Goal: Find specific page/section: Find specific page/section

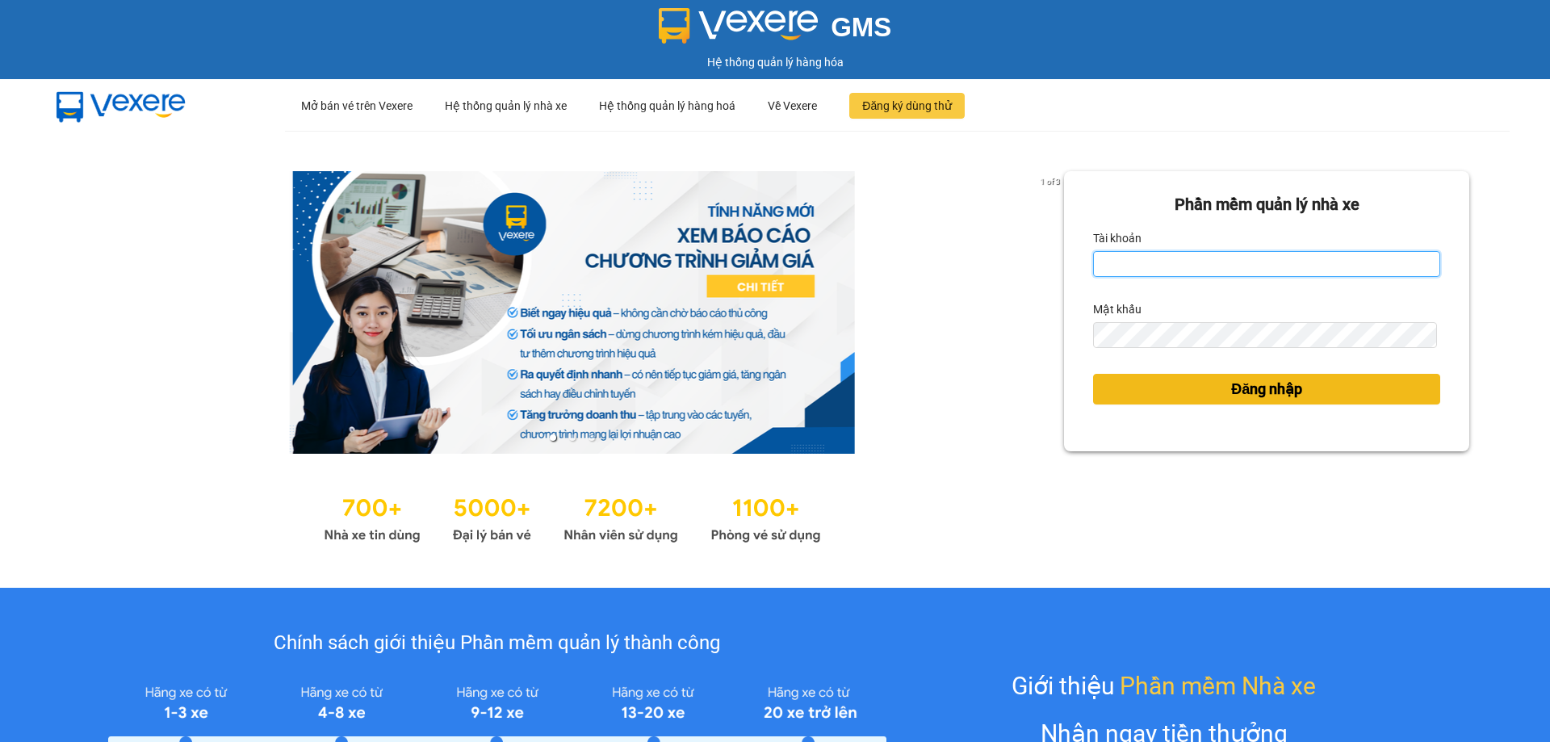
type input "trannc.tuanhung"
click at [1167, 399] on button "Đăng nhập" at bounding box center [1266, 389] width 347 height 31
type input "trannc.tuanhung"
click at [1213, 388] on button "Đăng nhập" at bounding box center [1266, 389] width 347 height 31
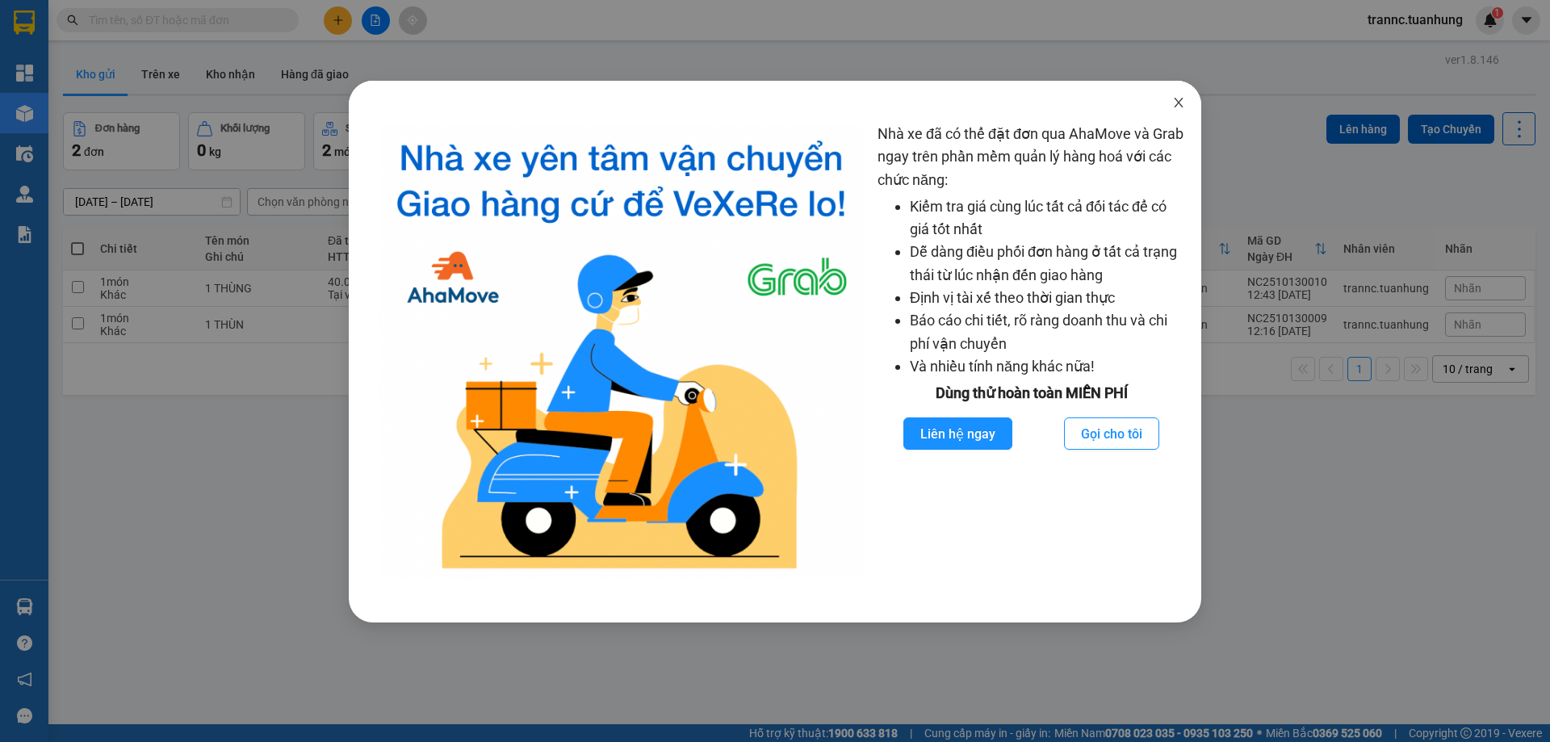
click at [1185, 103] on span "Close" at bounding box center [1178, 103] width 45 height 45
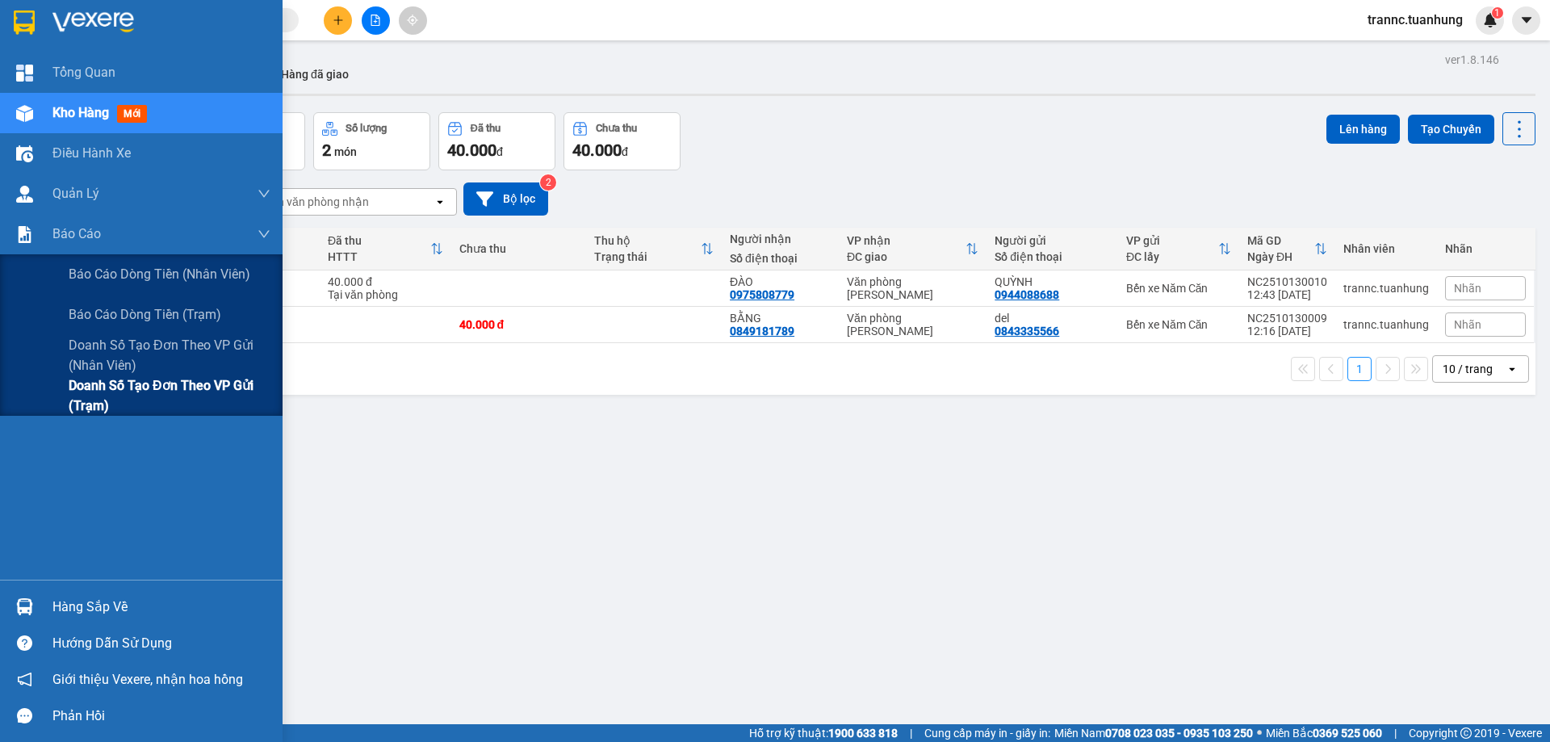
click at [119, 383] on span "Doanh số tạo đơn theo VP gửi (trạm)" at bounding box center [170, 395] width 202 height 40
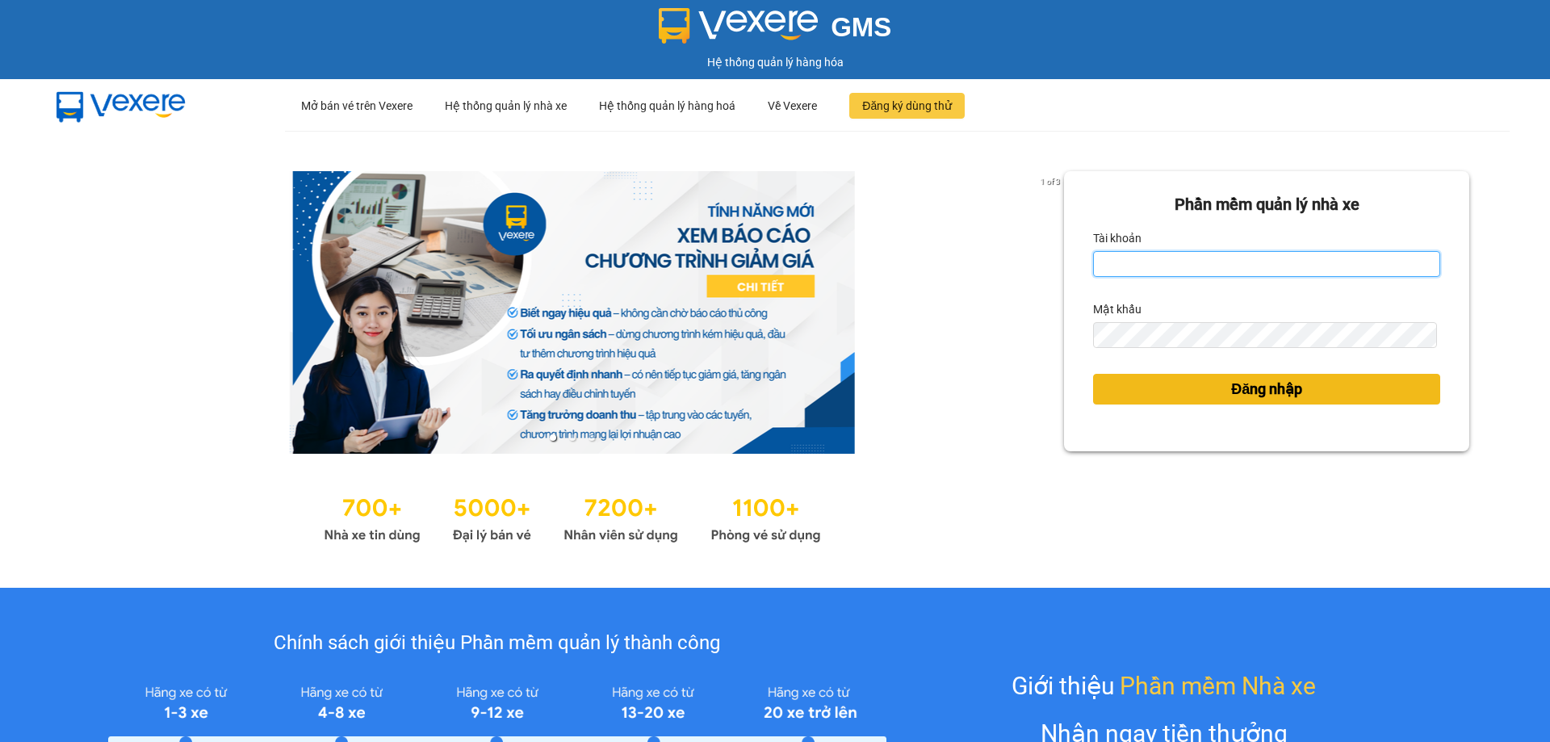
type input "trannc.tuanhung"
drag, startPoint x: 1281, startPoint y: 385, endPoint x: 739, endPoint y: 111, distance: 607.7
click at [1280, 385] on span "Đăng nhập" at bounding box center [1266, 389] width 71 height 23
